Goal: Book appointment/travel/reservation

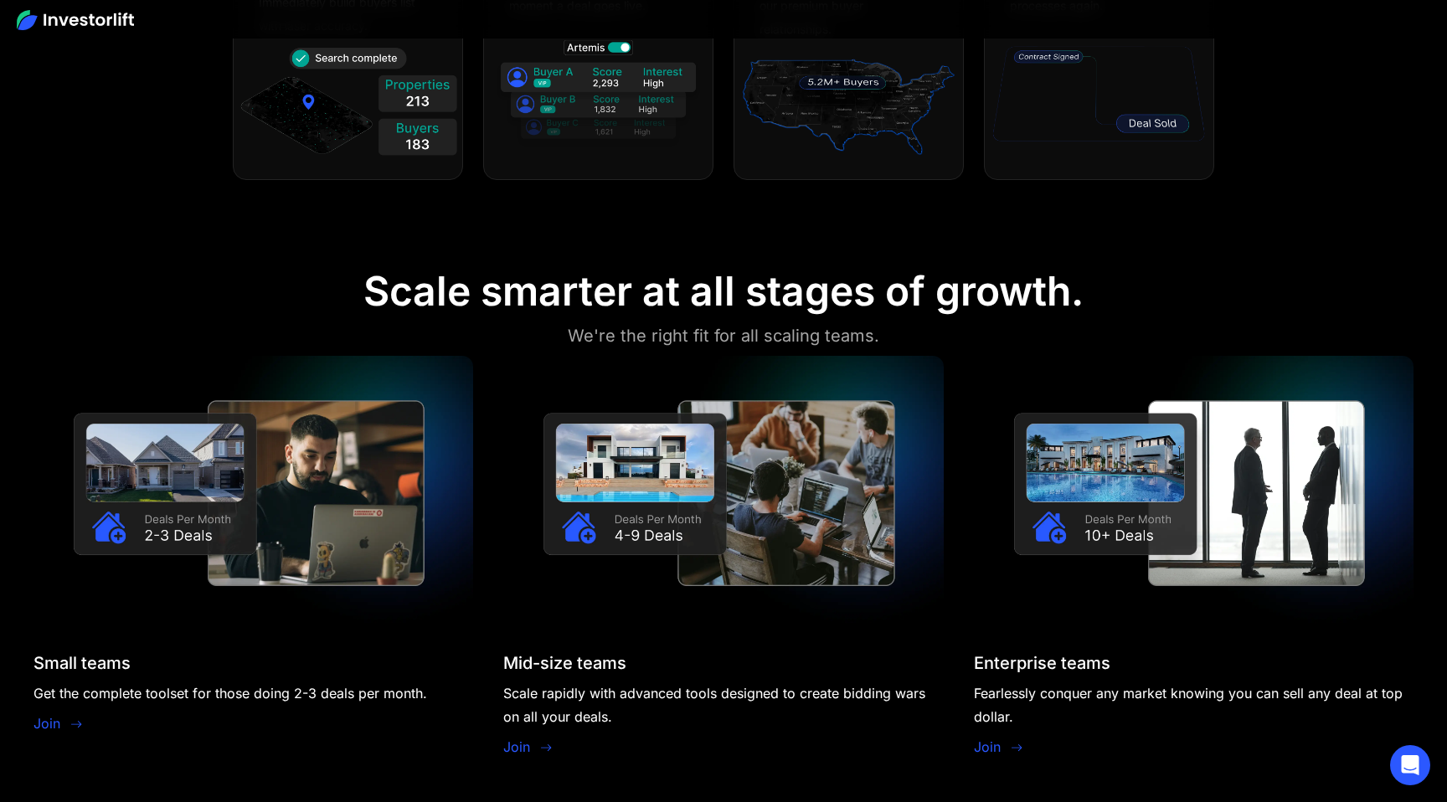
scroll to position [1528, 0]
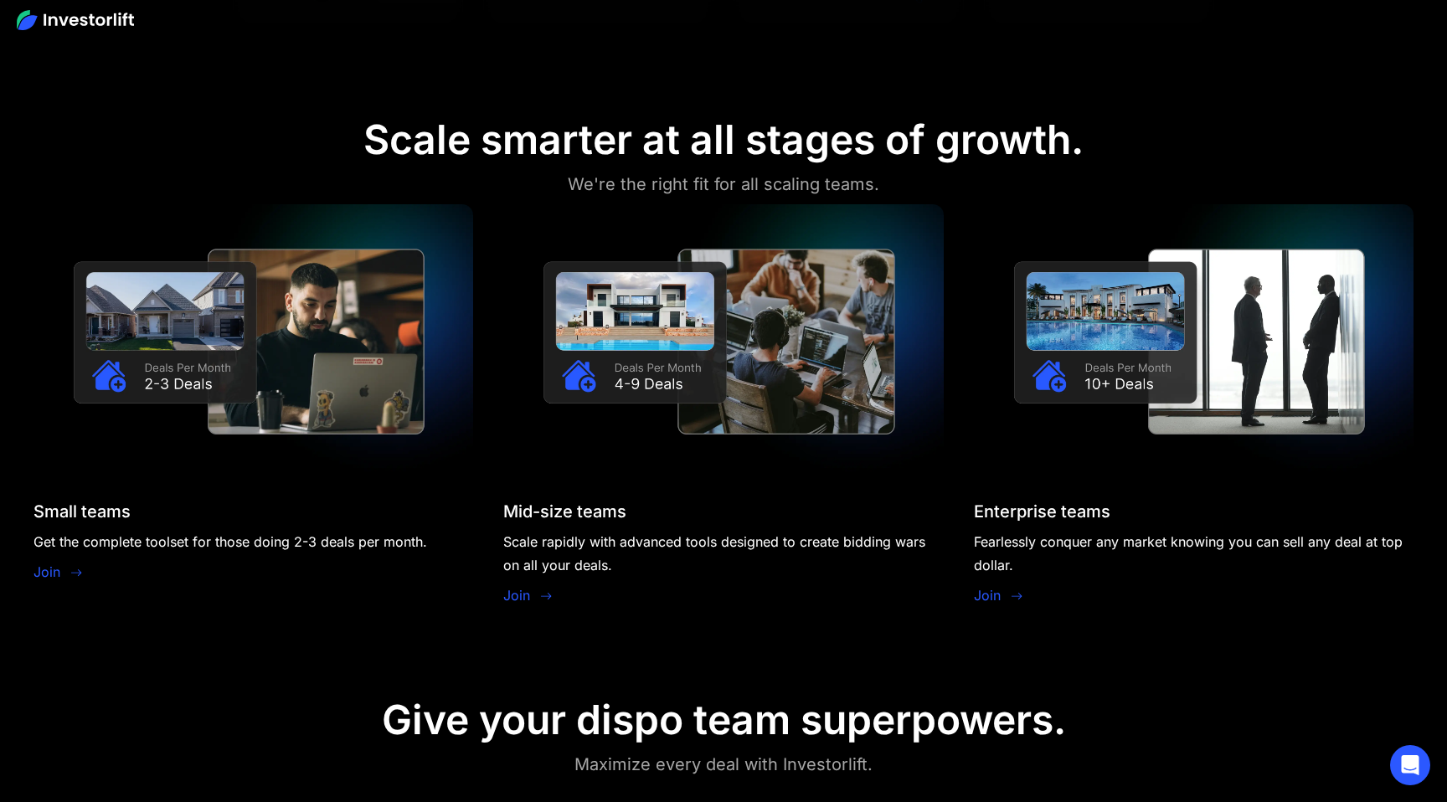
click at [291, 377] on img at bounding box center [254, 341] width 440 height 275
click at [46, 575] on link "Join" at bounding box center [47, 572] width 27 height 20
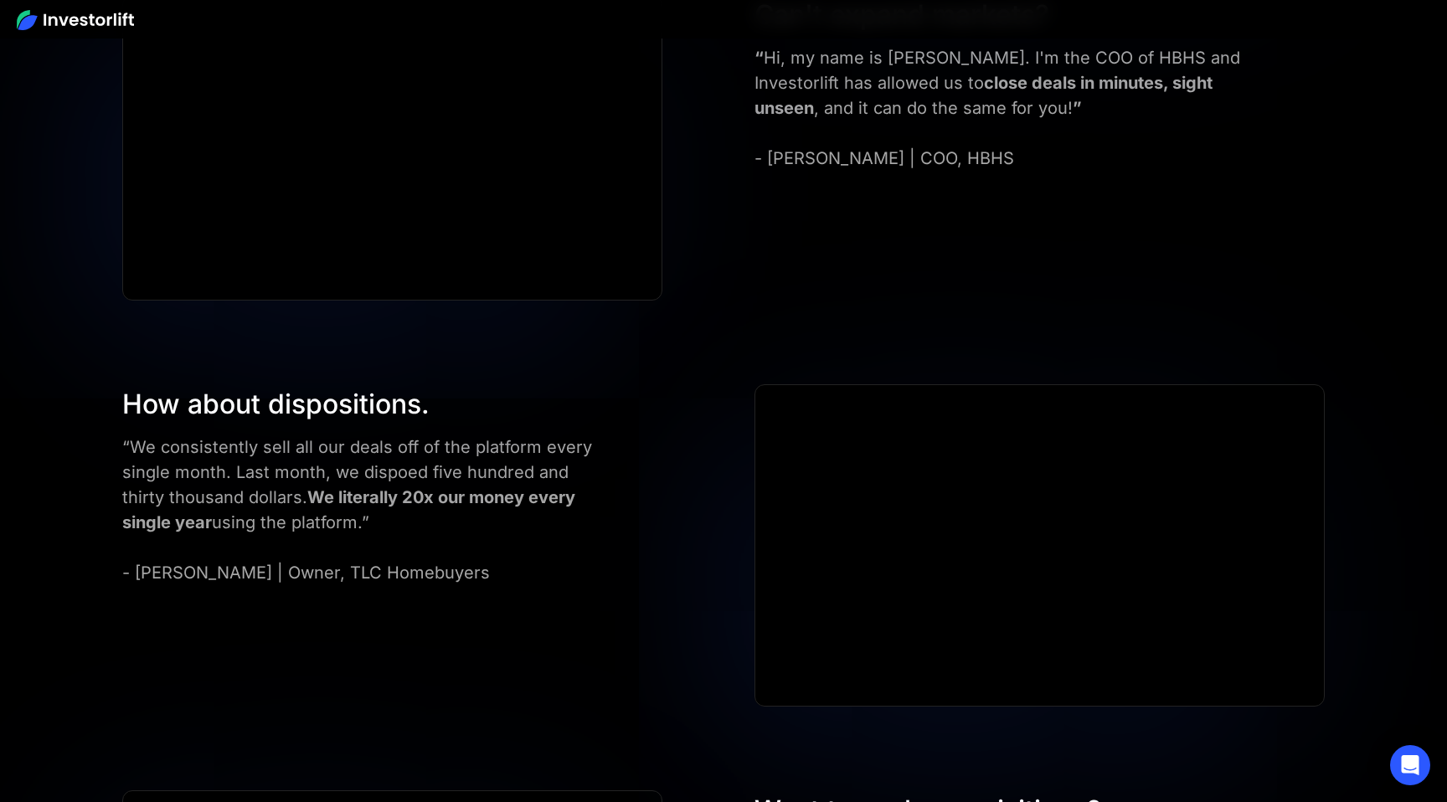
scroll to position [6057, 0]
